Goal: Task Accomplishment & Management: Manage account settings

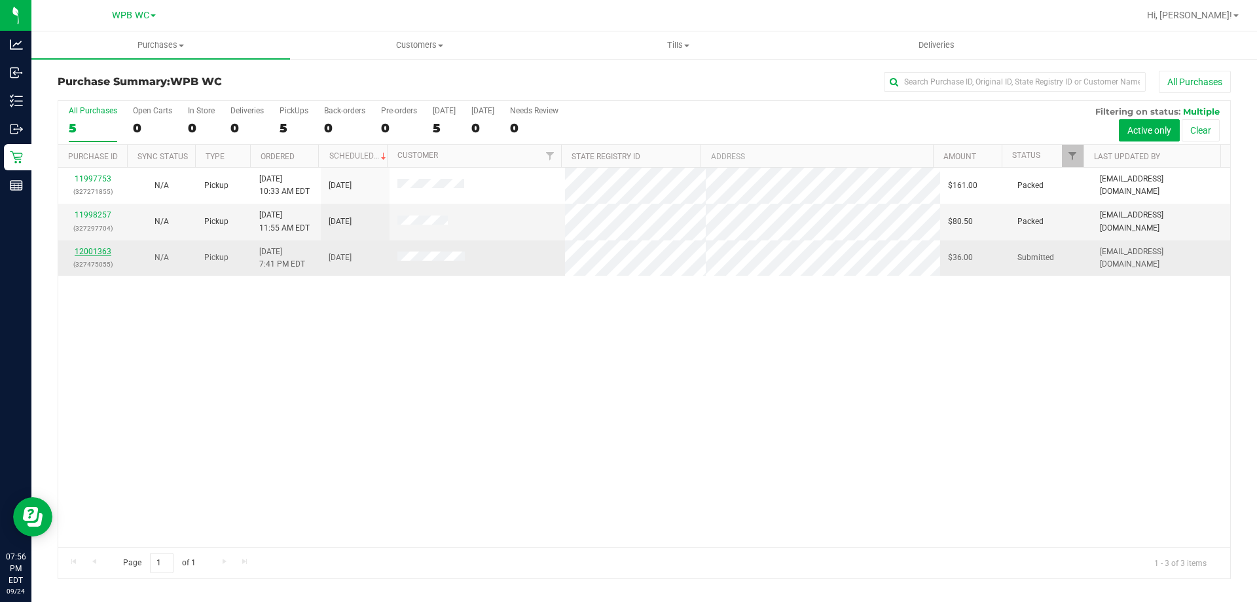
click at [94, 253] on link "12001363" at bounding box center [93, 251] width 37 height 9
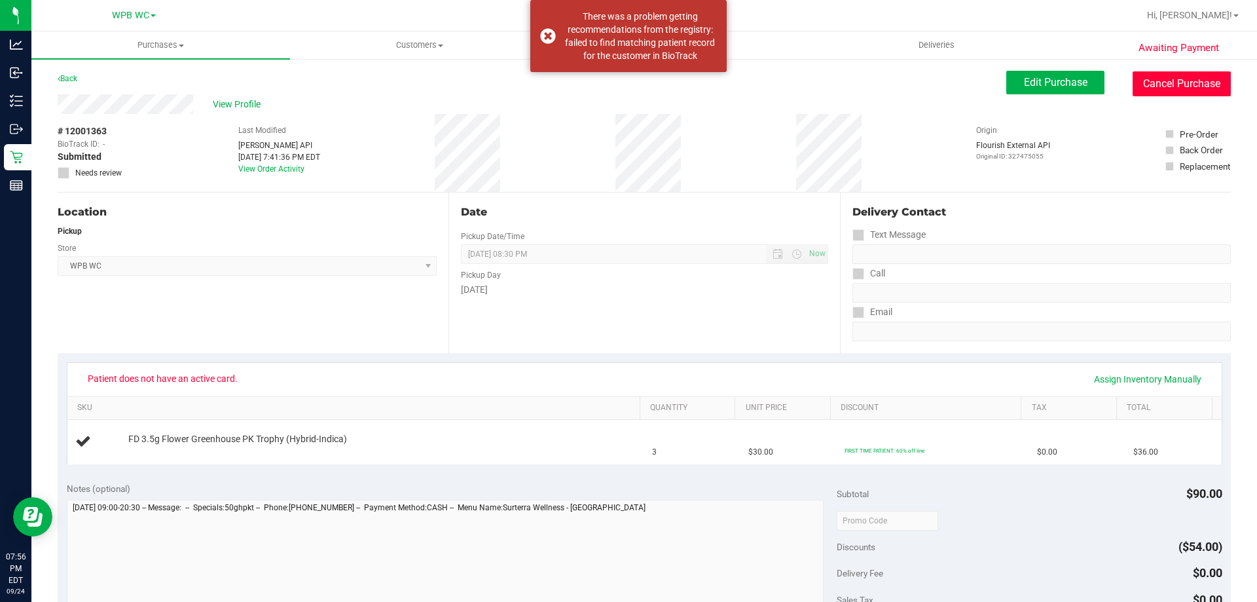
click at [1142, 84] on button "Cancel Purchase" at bounding box center [1182, 83] width 98 height 25
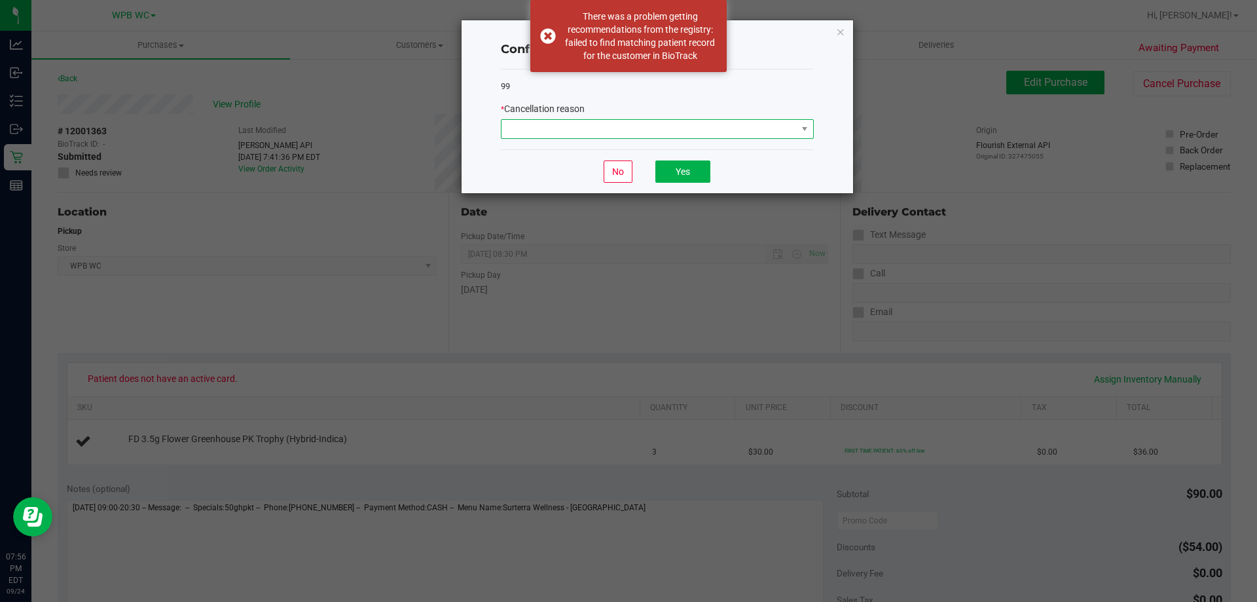
click at [687, 119] on span at bounding box center [657, 129] width 313 height 20
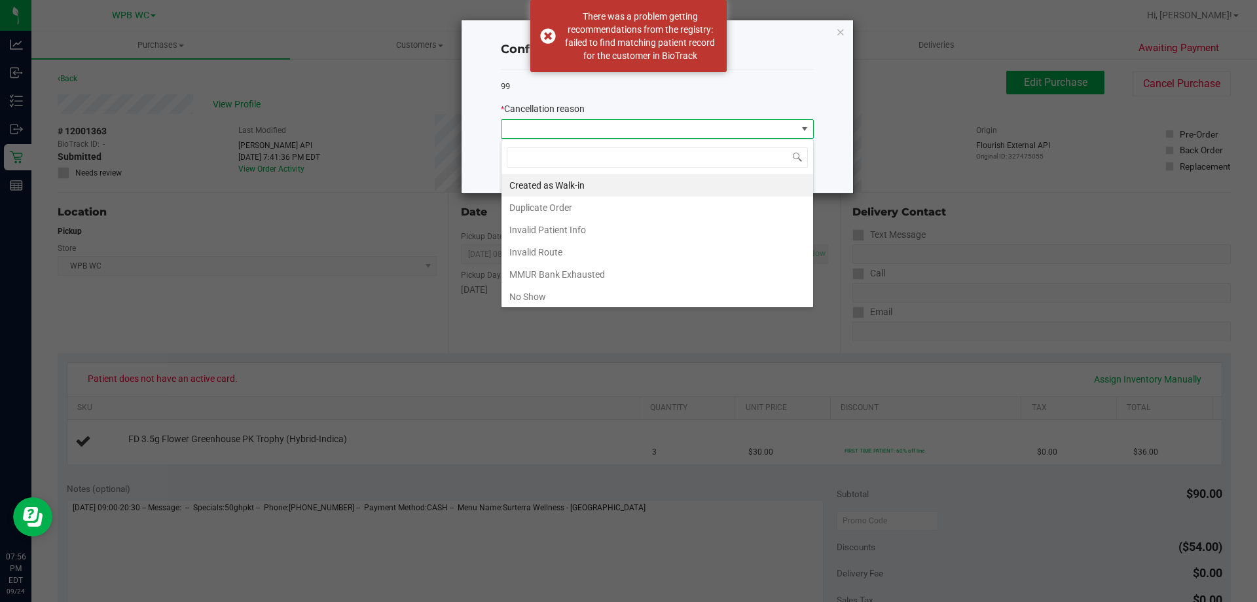
click at [685, 122] on span at bounding box center [649, 129] width 295 height 18
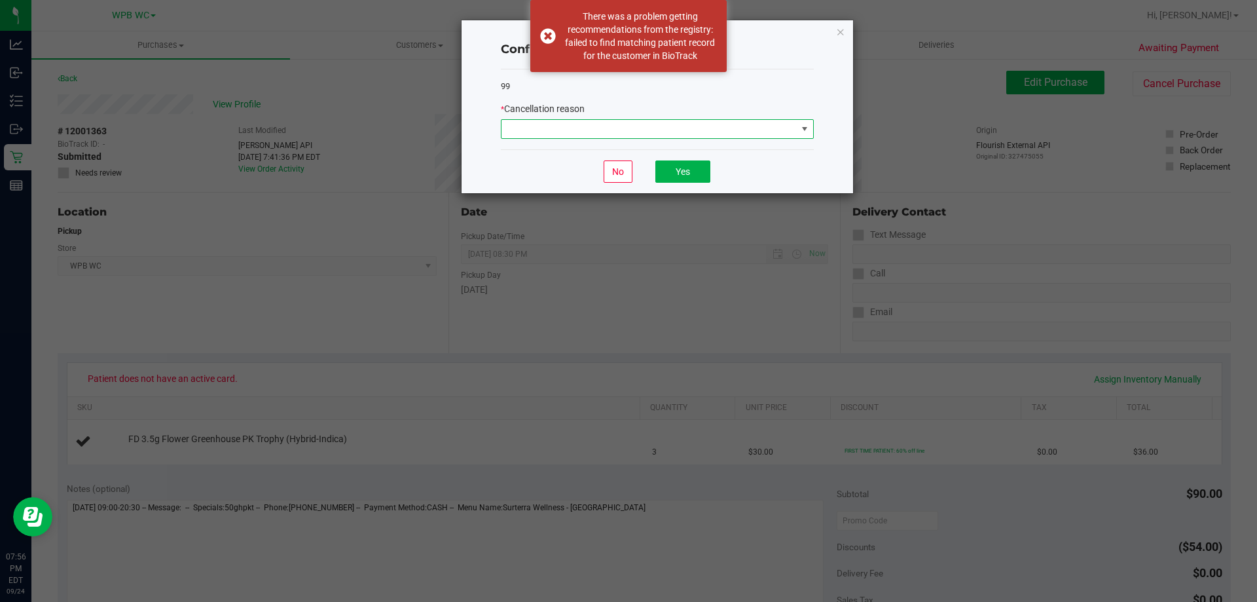
drag, startPoint x: 647, startPoint y: 137, endPoint x: 632, endPoint y: 136, distance: 15.2
click at [640, 136] on span at bounding box center [649, 129] width 295 height 18
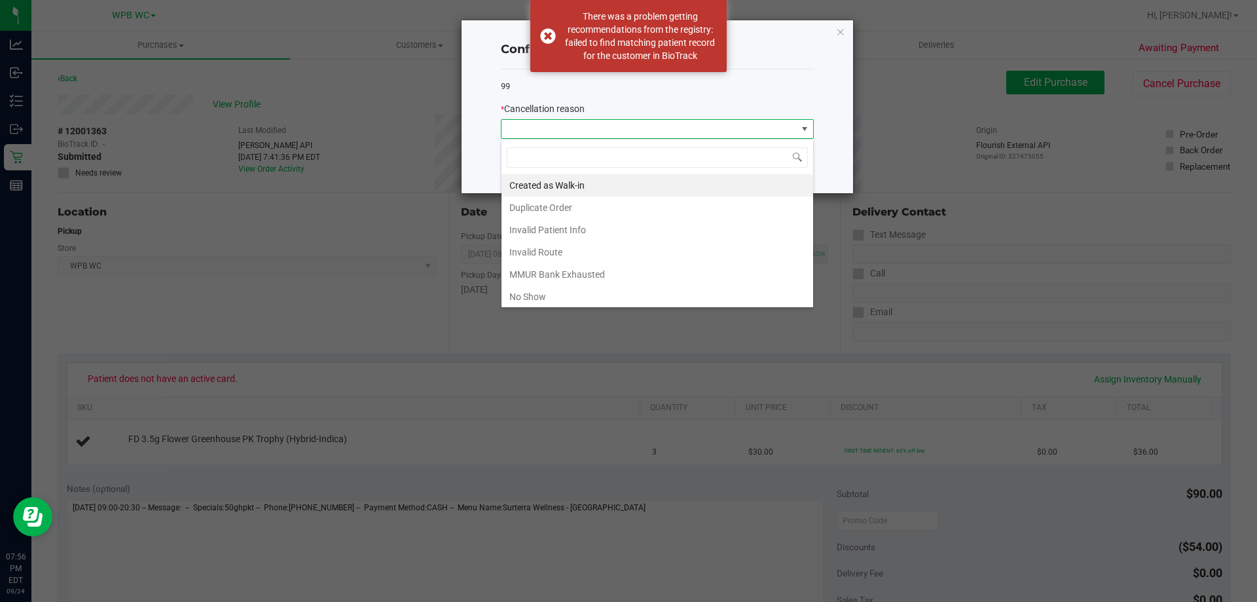
scroll to position [20, 313]
click at [553, 184] on li "Created as Walk-in" at bounding box center [658, 185] width 312 height 22
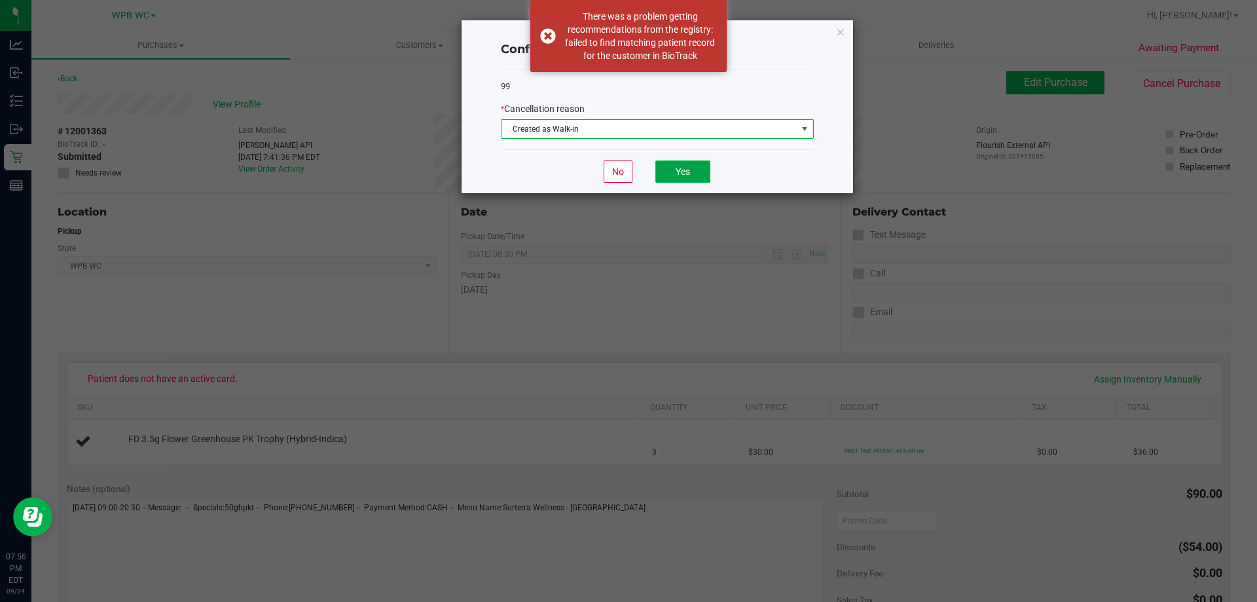
click at [686, 174] on button "Yes" at bounding box center [682, 171] width 55 height 22
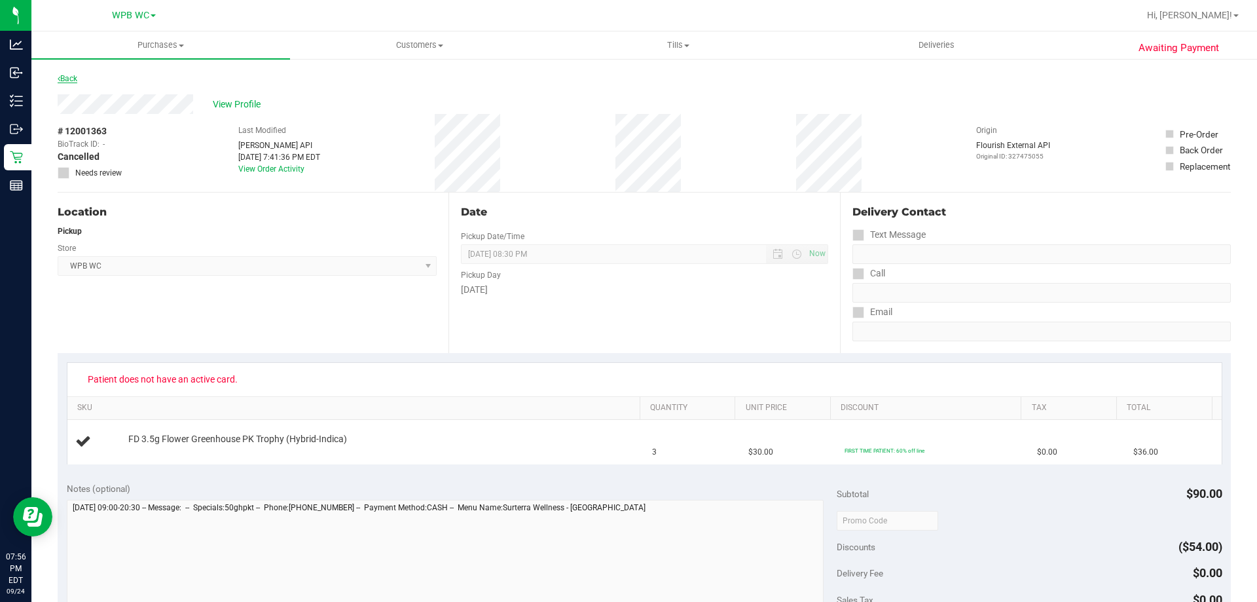
click at [75, 77] on link "Back" at bounding box center [68, 78] width 20 height 9
